Goal: Use online tool/utility: Utilize a website feature to perform a specific function

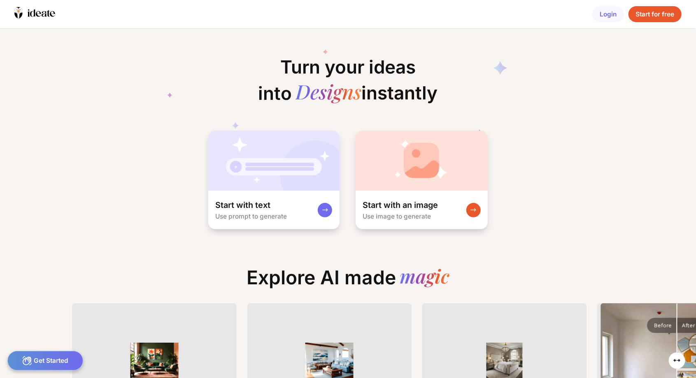
scroll to position [0, 7]
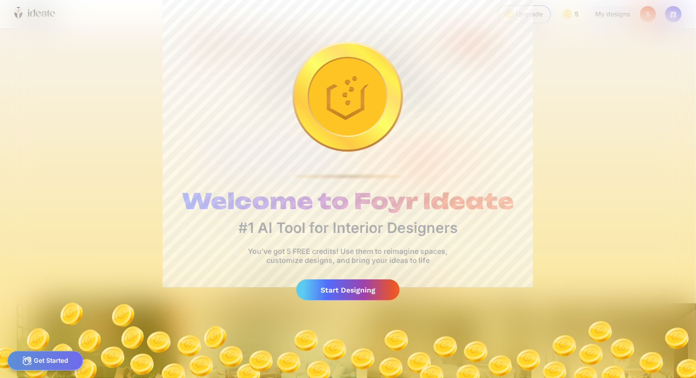
click at [346, 292] on div "Start Designing" at bounding box center [348, 290] width 104 height 21
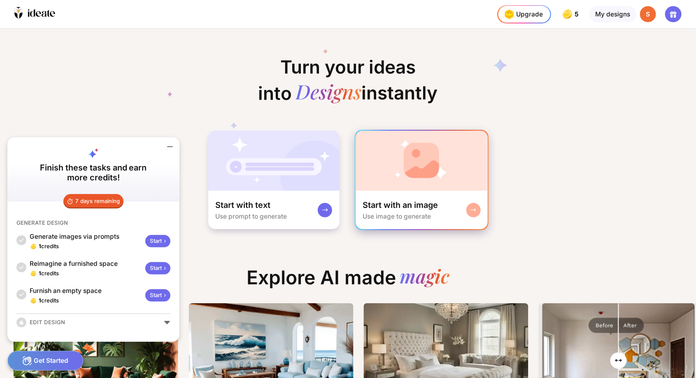
click at [474, 206] on div at bounding box center [473, 210] width 14 height 14
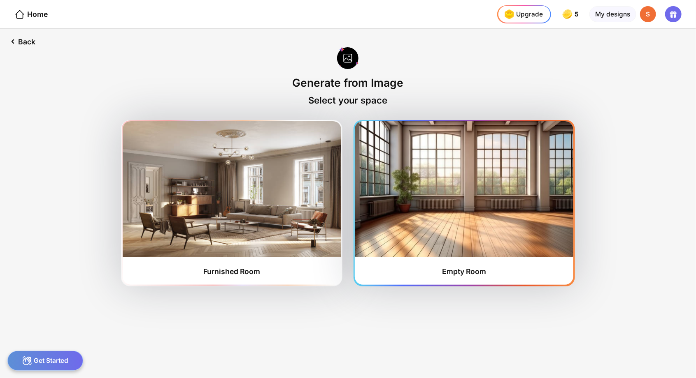
click at [455, 208] on img at bounding box center [464, 189] width 218 height 136
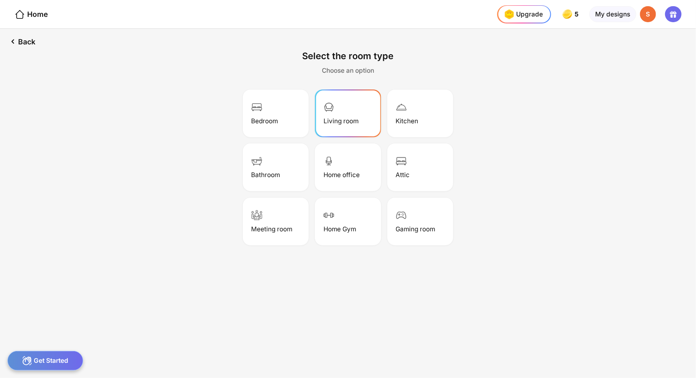
click at [357, 118] on div "Living room" at bounding box center [340, 121] width 35 height 8
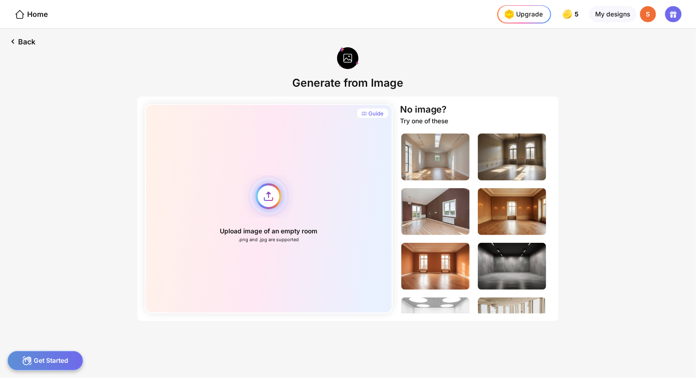
click at [267, 197] on div "Upload image of an empty room .png and .jpg are supported" at bounding box center [269, 209] width 248 height 210
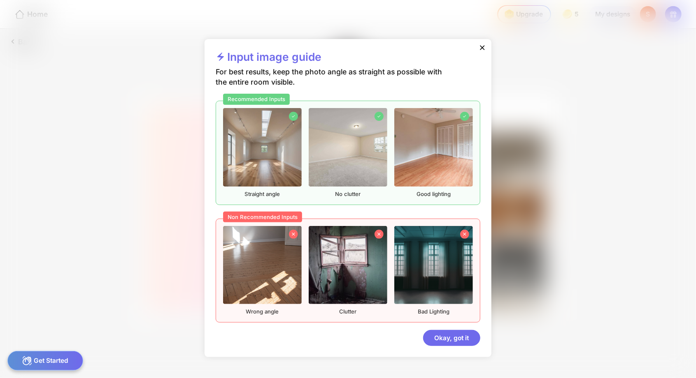
click at [450, 336] on div "Okay, got it" at bounding box center [451, 338] width 57 height 16
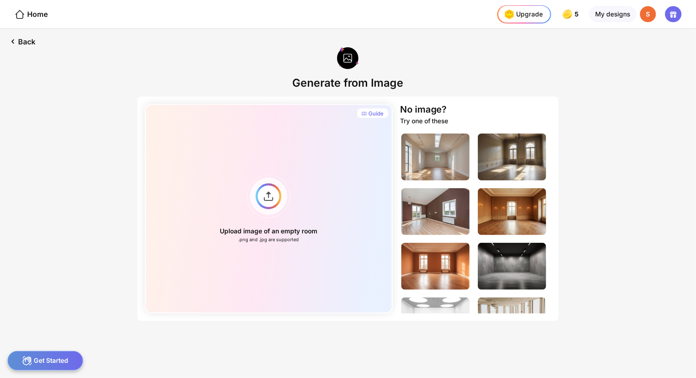
click at [451, 340] on div "Guide Upload image of an empty room .png and .jpg are supported No image? Try o…" at bounding box center [347, 227] width 421 height 261
click at [265, 193] on div "Upload image of an empty room .png and .jpg are supported" at bounding box center [269, 209] width 248 height 210
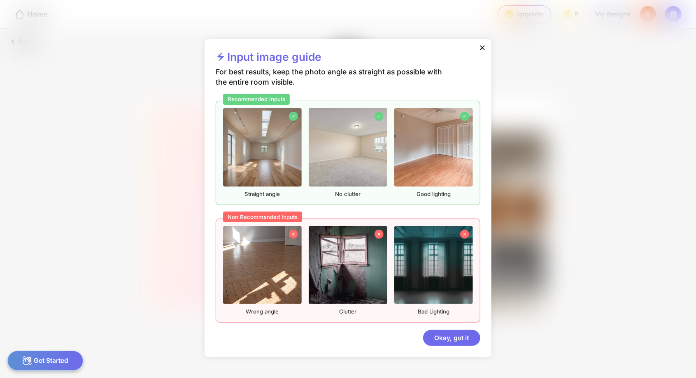
click at [268, 198] on div "Recommended Inputs Straight angle No clutter Good lighting" at bounding box center [348, 153] width 265 height 104
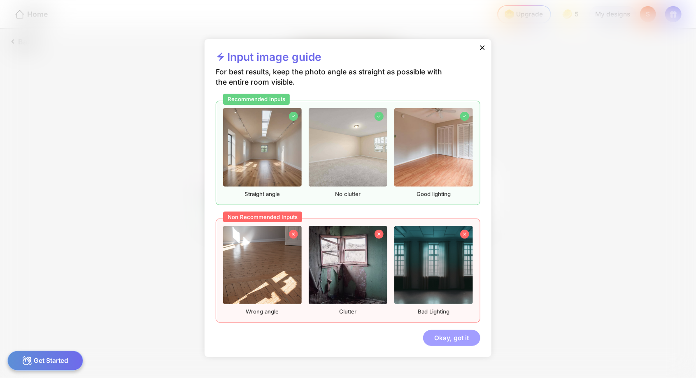
click at [446, 342] on div "Okay, got it" at bounding box center [451, 338] width 57 height 16
click at [445, 339] on div "Okay, got it" at bounding box center [451, 338] width 57 height 16
click at [454, 334] on div "Okay, got it" at bounding box center [451, 338] width 57 height 16
click at [457, 338] on div "Okay, got it" at bounding box center [451, 338] width 57 height 16
click at [478, 49] on icon at bounding box center [482, 48] width 8 height 8
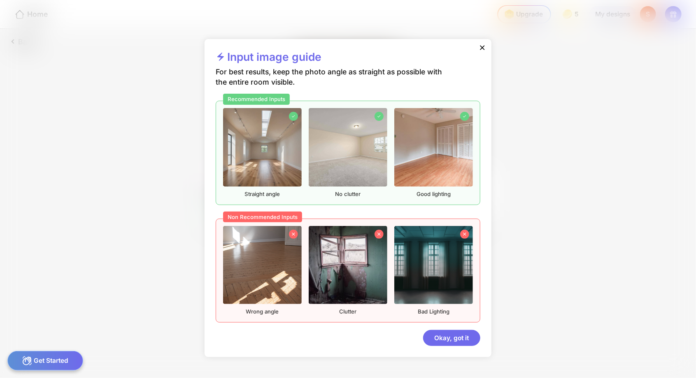
click at [480, 46] on icon at bounding box center [482, 48] width 8 height 8
click at [484, 48] on icon at bounding box center [482, 48] width 8 height 8
click at [483, 49] on icon at bounding box center [482, 48] width 5 height 5
click at [481, 48] on icon at bounding box center [482, 48] width 5 height 5
click at [480, 47] on icon at bounding box center [482, 48] width 8 height 8
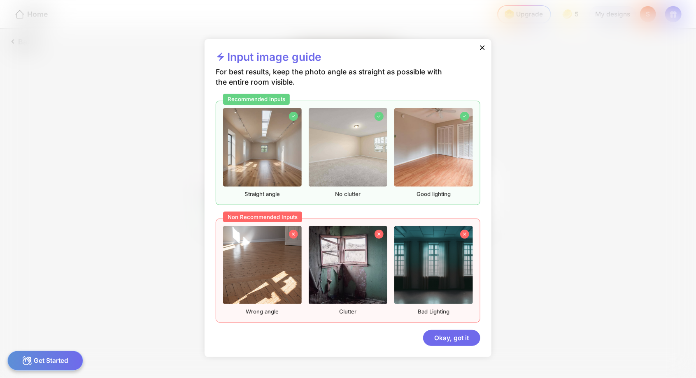
click at [478, 49] on icon at bounding box center [482, 48] width 8 height 8
click at [479, 48] on icon at bounding box center [482, 48] width 8 height 8
click at [480, 46] on icon at bounding box center [482, 48] width 8 height 8
click at [476, 49] on div at bounding box center [481, 48] width 17 height 19
click at [484, 46] on icon at bounding box center [482, 48] width 8 height 8
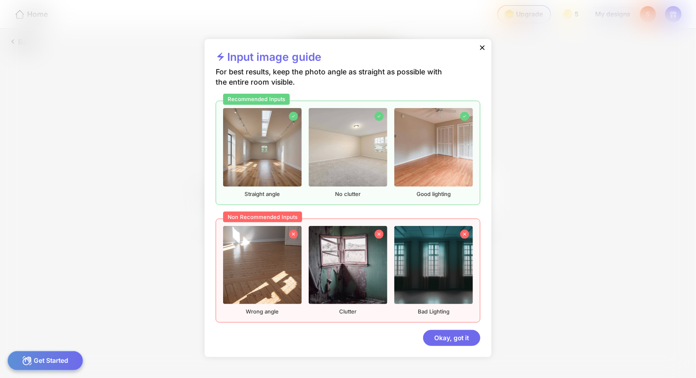
click at [480, 48] on icon at bounding box center [482, 48] width 8 height 8
click at [483, 47] on icon at bounding box center [482, 48] width 8 height 8
click at [481, 49] on icon at bounding box center [482, 48] width 5 height 5
click at [481, 49] on icon at bounding box center [482, 48] width 8 height 8
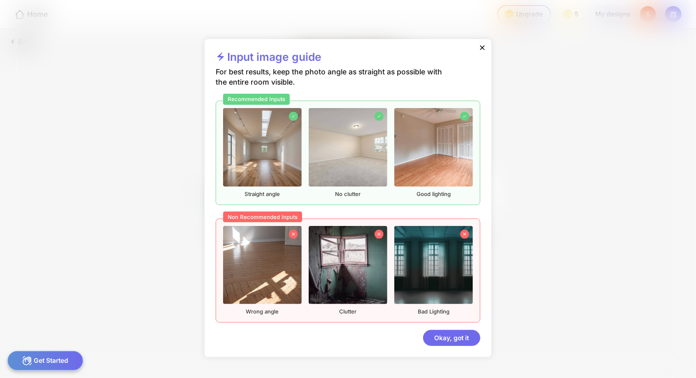
click at [480, 48] on icon at bounding box center [482, 48] width 8 height 8
click at [478, 51] on div at bounding box center [481, 48] width 17 height 19
click at [457, 338] on div "Okay, got it" at bounding box center [451, 338] width 57 height 16
click at [412, 140] on img at bounding box center [433, 147] width 78 height 78
click at [410, 146] on img at bounding box center [433, 147] width 78 height 78
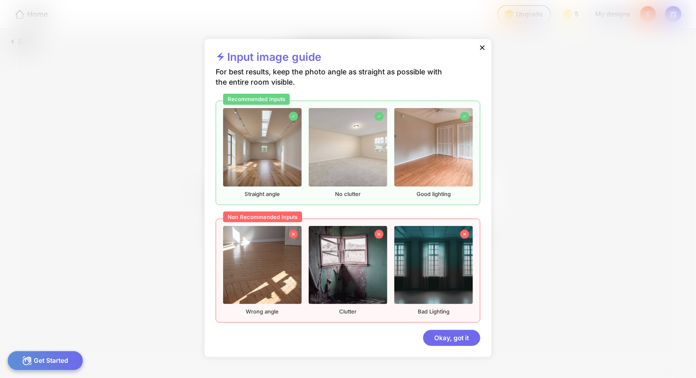
click at [425, 176] on img at bounding box center [433, 147] width 78 height 78
click at [411, 176] on img at bounding box center [433, 147] width 78 height 78
click at [407, 167] on img at bounding box center [433, 147] width 78 height 78
click at [459, 339] on div "Okay, got it" at bounding box center [451, 338] width 57 height 16
click at [456, 338] on div "Okay, got it" at bounding box center [451, 338] width 57 height 16
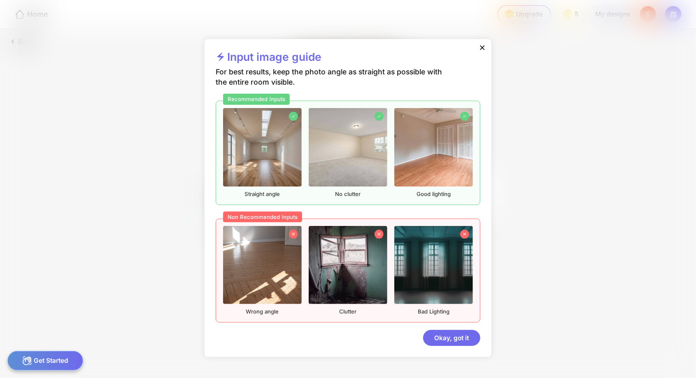
click at [388, 269] on div "Wrong angle Clutter Bad Lighting" at bounding box center [347, 270] width 249 height 89
click at [459, 336] on div "Okay, got it" at bounding box center [451, 338] width 57 height 16
click at [65, 369] on div "Get Started" at bounding box center [45, 361] width 76 height 20
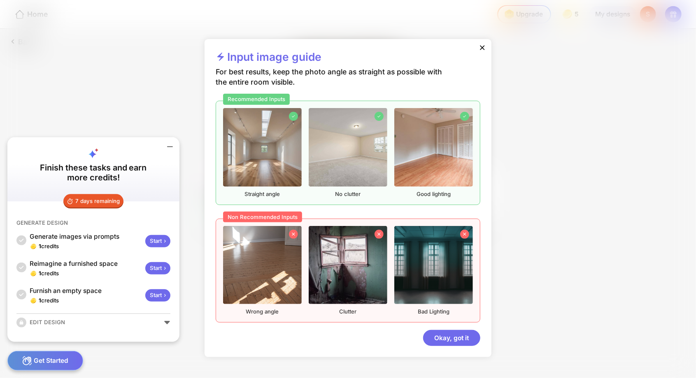
click at [59, 361] on div "Get Started" at bounding box center [45, 361] width 76 height 20
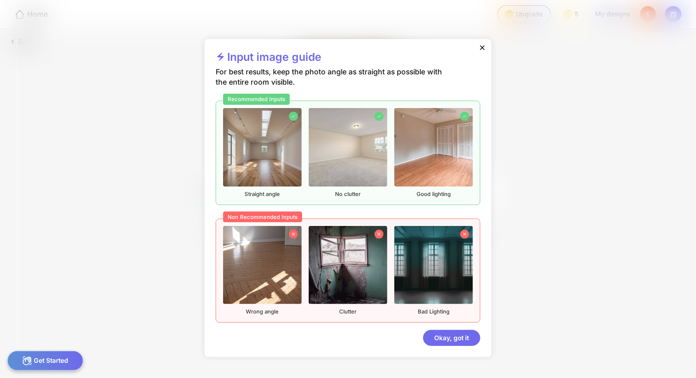
click at [65, 365] on div "Get Started" at bounding box center [45, 361] width 76 height 20
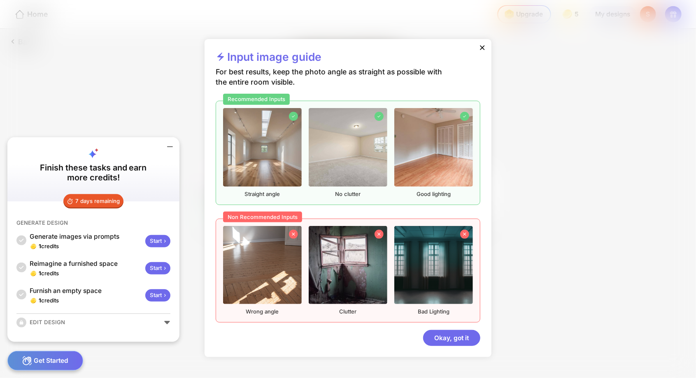
click at [554, 46] on div "Input image guide For best results, keep the photo angle as straight as possibl…" at bounding box center [348, 189] width 696 height 378
click at [480, 48] on icon at bounding box center [482, 48] width 8 height 8
click at [480, 44] on icon at bounding box center [482, 48] width 8 height 8
click at [479, 46] on icon at bounding box center [482, 48] width 8 height 8
click at [480, 46] on icon at bounding box center [482, 48] width 5 height 5
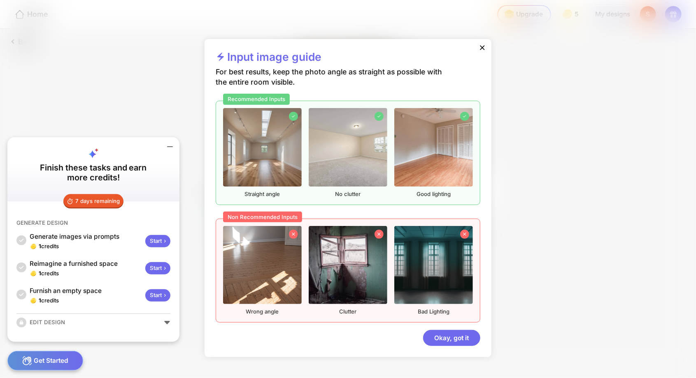
click at [481, 46] on icon at bounding box center [482, 48] width 5 height 5
click at [482, 44] on icon at bounding box center [482, 48] width 8 height 8
click at [480, 48] on icon at bounding box center [482, 48] width 8 height 8
click at [486, 47] on icon at bounding box center [482, 48] width 8 height 8
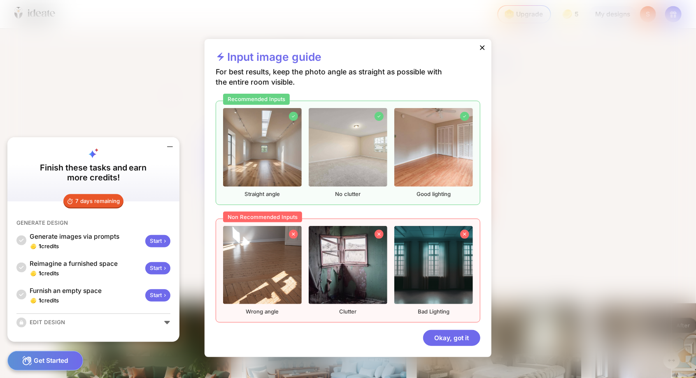
scroll to position [0, 7]
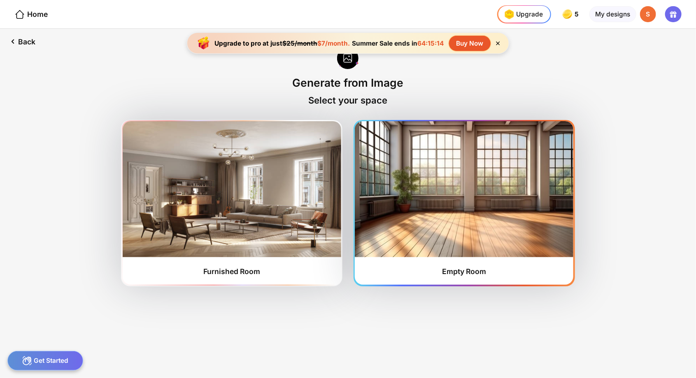
click at [456, 197] on img at bounding box center [464, 189] width 218 height 136
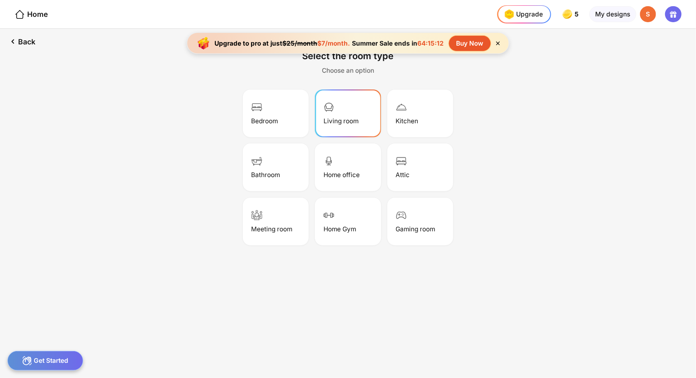
click at [360, 113] on div "Living room" at bounding box center [347, 113] width 63 height 45
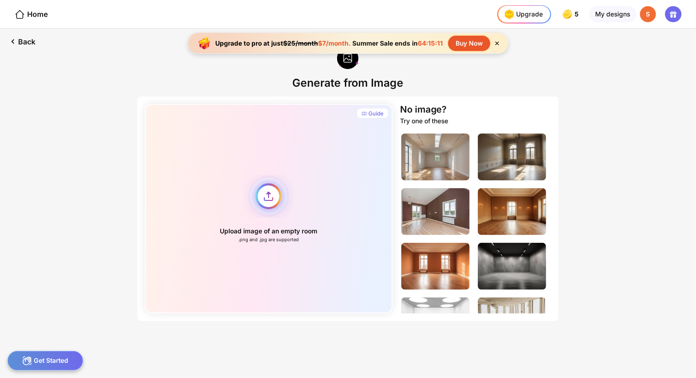
click at [294, 197] on div "Upload image of an empty room .png and .jpg are supported" at bounding box center [269, 209] width 248 height 210
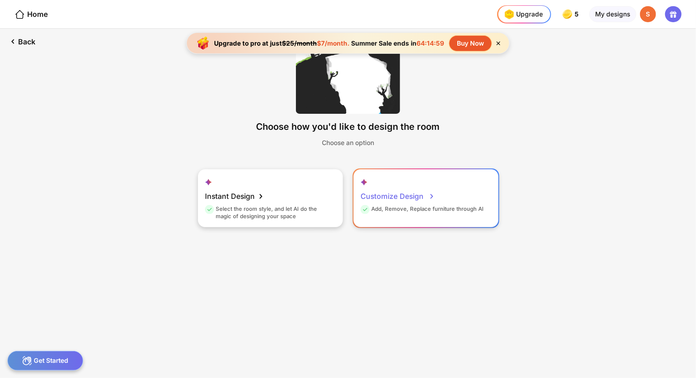
click at [444, 199] on div "Customize Design Add, Remove, Replace furniture through AI" at bounding box center [425, 198] width 145 height 58
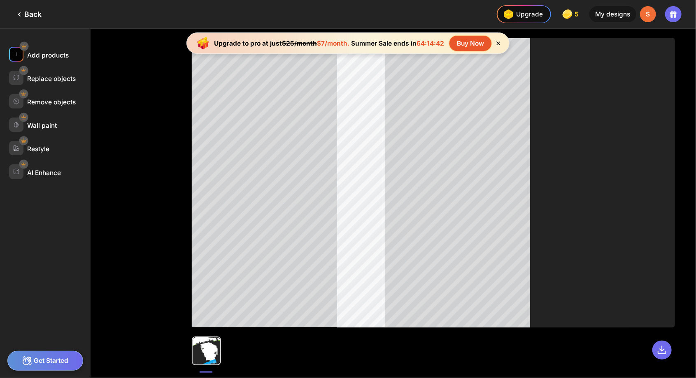
click at [43, 58] on div "Add products" at bounding box center [48, 55] width 42 height 8
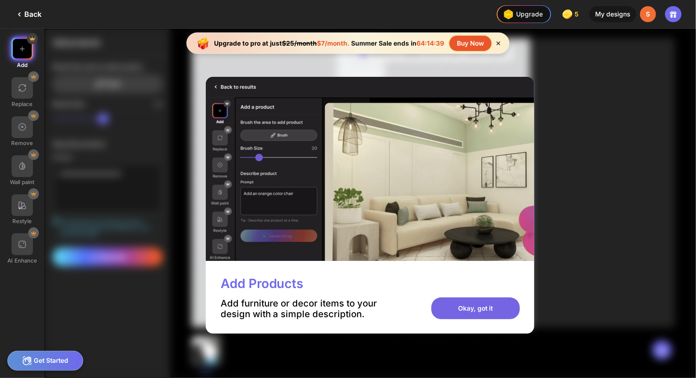
click at [471, 320] on div "Okay, got it" at bounding box center [475, 309] width 89 height 22
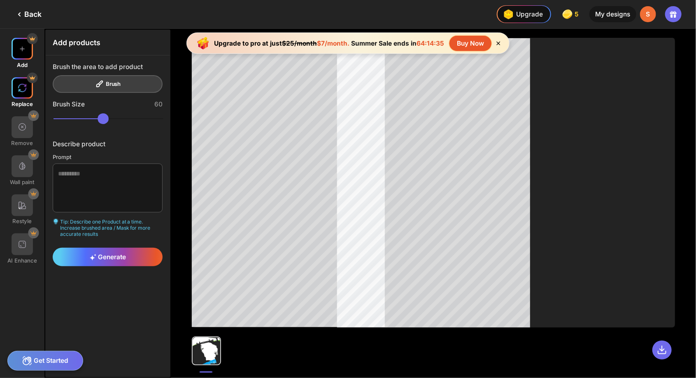
click at [22, 90] on img at bounding box center [22, 88] width 9 height 9
